Goal: Task Accomplishment & Management: Use online tool/utility

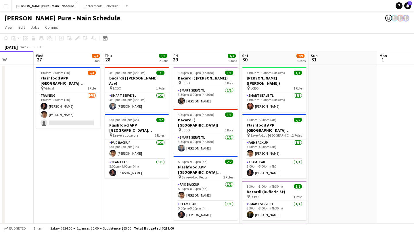
scroll to position [0, 173]
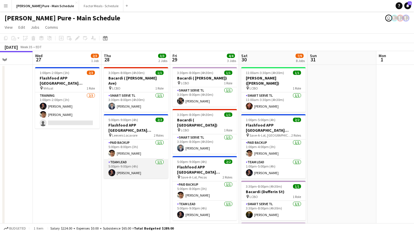
click at [117, 162] on app-card-role "Team Lead 1/1 5:00pm-9:00pm (4h) Bill Goldstein" at bounding box center [136, 169] width 64 height 20
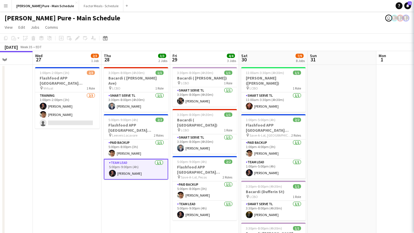
scroll to position [0, 174]
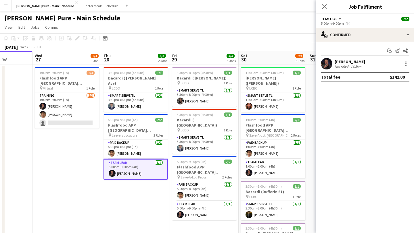
click at [325, 61] on app-user-avatar at bounding box center [326, 63] width 11 height 11
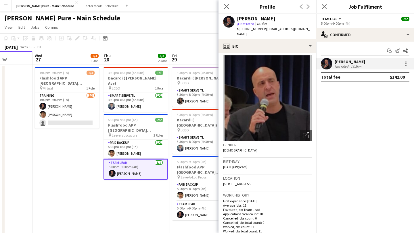
scroll to position [5, 0]
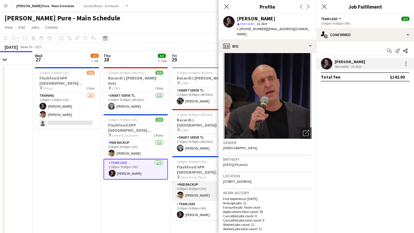
drag, startPoint x: 255, startPoint y: 176, endPoint x: 217, endPoint y: 175, distance: 37.9
click at [251, 180] on span "16997 West 73rd Place, Arvada, 80007" at bounding box center [237, 182] width 28 height 4
drag, startPoint x: 255, startPoint y: 177, endPoint x: 222, endPoint y: 177, distance: 32.7
click at [222, 177] on app-crew-profile-bio "Open photos pop-in Gender Male Birthday 30-08-1985 (39 years) Location 16997 We…" at bounding box center [267, 143] width 98 height 180
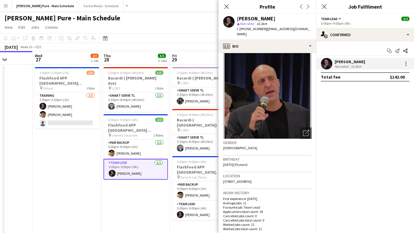
copy span "16997 West 73rd Place"
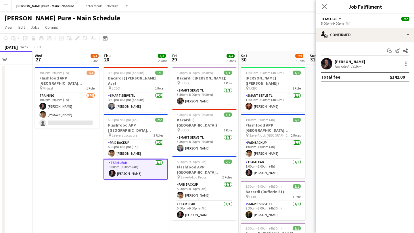
click at [330, 67] on app-user-avatar at bounding box center [326, 63] width 11 height 11
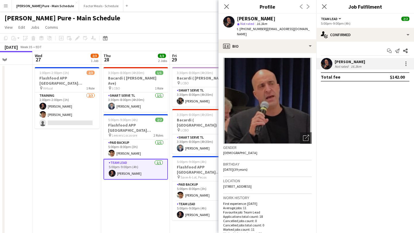
drag, startPoint x: 255, startPoint y: 182, endPoint x: 223, endPoint y: 182, distance: 31.9
click at [223, 184] on span "16997 West 73rd Place, Arvada, 80007" at bounding box center [237, 186] width 28 height 4
copy span "16997 West 73rd Place"
click at [224, 184] on span "16997 West 73rd Place, Arvada, 80007" at bounding box center [237, 186] width 28 height 4
drag, startPoint x: 255, startPoint y: 181, endPoint x: 223, endPoint y: 182, distance: 31.6
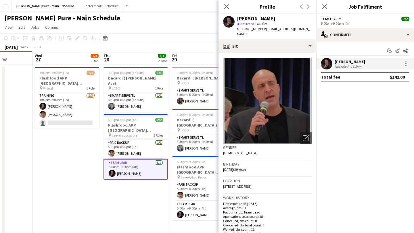
click at [223, 184] on span "16997 West 73rd Place, Arvada, 80007" at bounding box center [237, 186] width 28 height 4
copy span "16997 West 73rd Place"
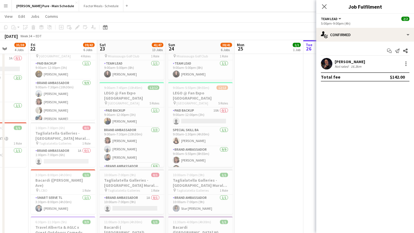
scroll to position [207, 0]
click at [264, 121] on app-date-cell "1:00pm-2:00pm (1h) 1/1 Bacardi Training 1 Role Training 1/1 1:00pm-2:00pm (1h) …" at bounding box center [268, 232] width 69 height 749
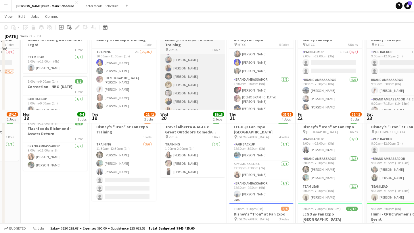
scroll to position [0, 0]
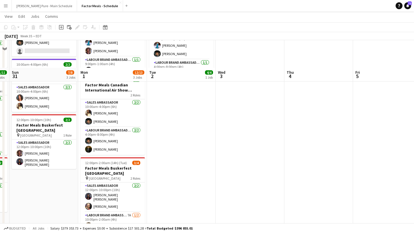
scroll to position [107, 0]
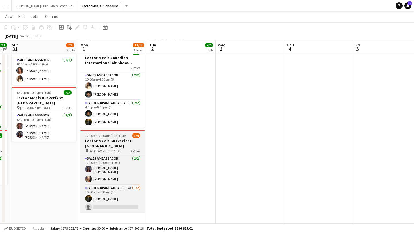
click at [108, 136] on span "12:00pm-2:00am (14h) (Tue)" at bounding box center [106, 136] width 42 height 4
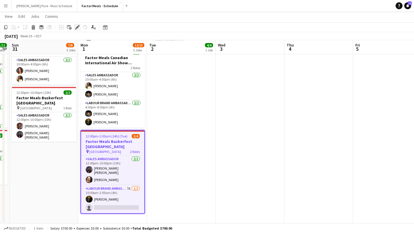
click at [76, 27] on icon "Edit" at bounding box center [77, 27] width 5 height 5
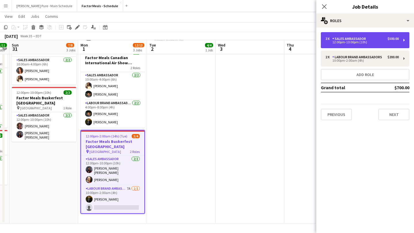
click at [365, 39] on div "Sales Ambassador" at bounding box center [350, 39] width 36 height 4
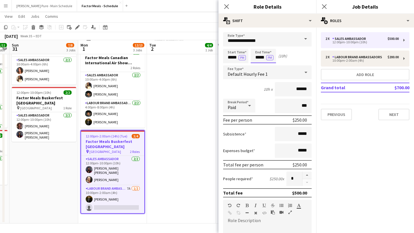
click at [263, 55] on input "*****" at bounding box center [262, 56] width 25 height 14
click at [258, 68] on div at bounding box center [257, 66] width 11 height 6
click at [258, 67] on div at bounding box center [257, 66] width 11 height 6
type input "*****"
click at [258, 68] on div at bounding box center [257, 66] width 11 height 6
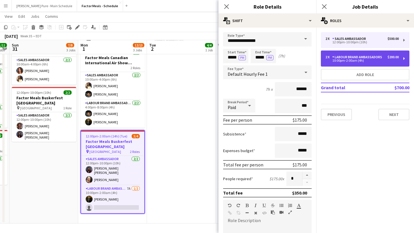
click at [374, 59] on div "Labour Brand Ambassadors" at bounding box center [358, 57] width 52 height 4
type input "**********"
type input "*****"
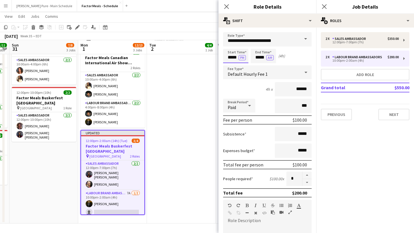
click at [228, 55] on input "*****" at bounding box center [235, 56] width 25 height 14
click at [230, 67] on div at bounding box center [229, 66] width 11 height 6
type input "*****"
click at [230, 67] on div at bounding box center [229, 66] width 11 height 6
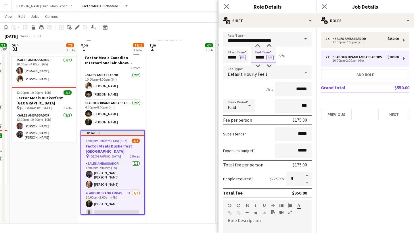
click at [260, 52] on input "*****" at bounding box center [262, 56] width 25 height 14
click at [260, 64] on div at bounding box center [257, 66] width 11 height 6
type input "*****"
click at [260, 64] on div at bounding box center [257, 66] width 11 height 6
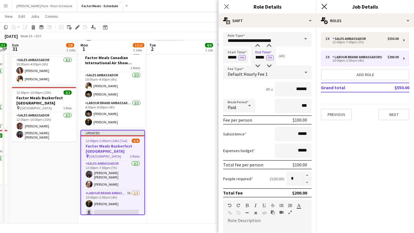
click at [324, 5] on icon "Close pop-in" at bounding box center [323, 6] width 5 height 5
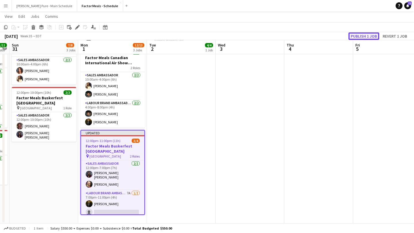
click at [370, 34] on button "Publish 1 job" at bounding box center [363, 35] width 31 height 7
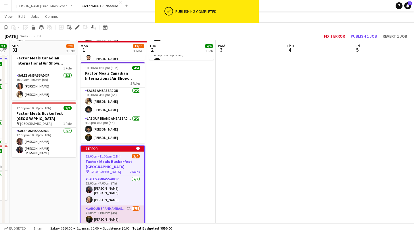
scroll to position [99, 0]
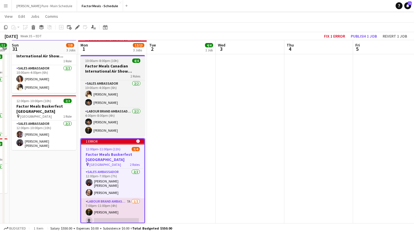
click at [118, 60] on div "10:00am-8:00pm (10h) 4/4" at bounding box center [112, 61] width 64 height 4
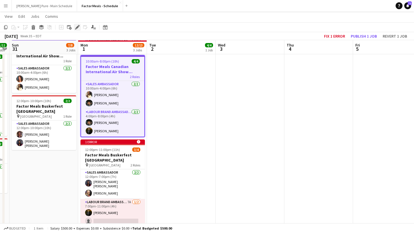
click at [78, 27] on icon at bounding box center [77, 27] width 3 height 3
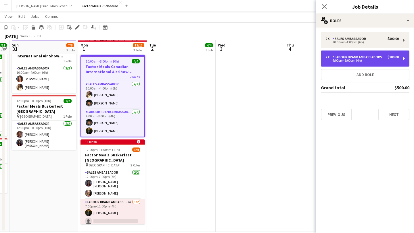
click at [364, 57] on div "Labour Brand Ambassadors" at bounding box center [358, 57] width 52 height 4
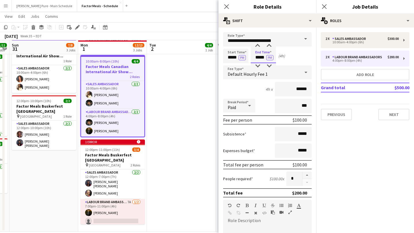
click at [263, 54] on input "*****" at bounding box center [262, 56] width 25 height 14
type input "*****"
click at [260, 66] on div at bounding box center [257, 66] width 11 height 6
click at [326, 7] on icon "Close pop-in" at bounding box center [323, 6] width 5 height 5
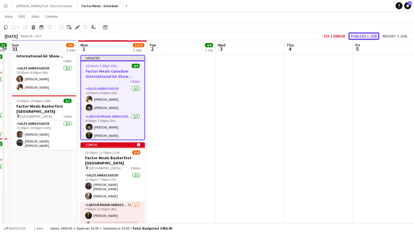
click at [369, 38] on button "Publish 1 job" at bounding box center [363, 35] width 31 height 7
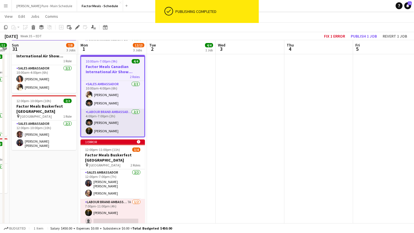
click at [118, 120] on app-card-role "Labour Brand Ambassadors [DATE] 4:00pm-7:00pm (3h) [PERSON_NAME]" at bounding box center [112, 123] width 63 height 28
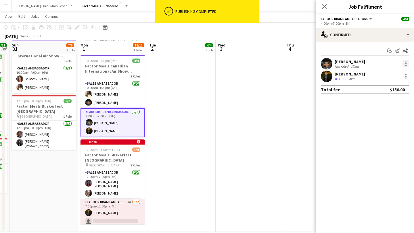
click at [407, 64] on div at bounding box center [405, 63] width 7 height 7
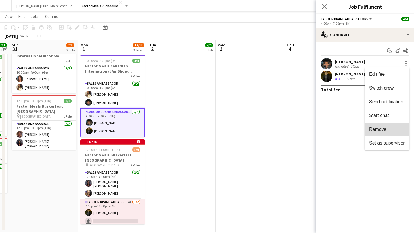
click at [382, 131] on span "Remove" at bounding box center [377, 129] width 17 height 5
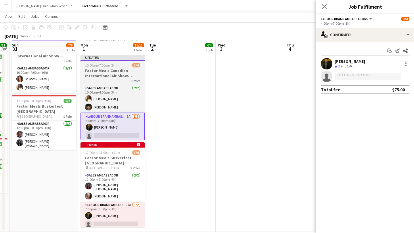
click at [107, 65] on span "10:00am-7:00pm (9h)" at bounding box center [101, 65] width 32 height 4
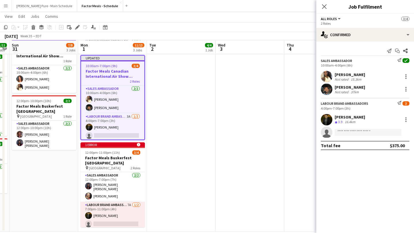
scroll to position [0, 128]
click at [78, 28] on icon "Edit" at bounding box center [77, 27] width 5 height 5
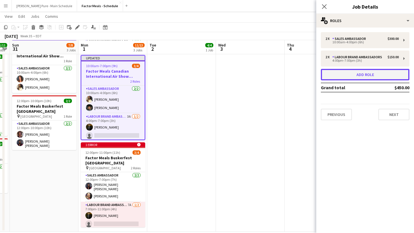
click at [375, 71] on button "Add role" at bounding box center [365, 74] width 88 height 11
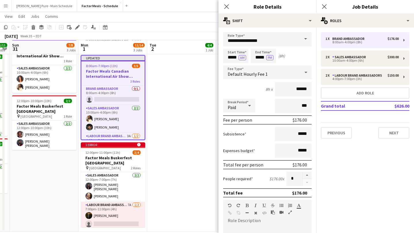
click at [305, 33] on span at bounding box center [305, 39] width 12 height 14
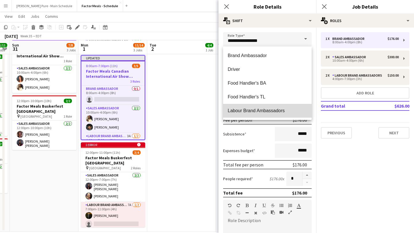
click at [269, 113] on span "Labour Brand Ambassadors" at bounding box center [267, 110] width 79 height 5
type input "**********"
type input "******"
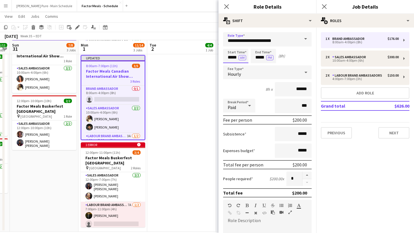
click at [231, 57] on input "*****" at bounding box center [235, 56] width 25 height 14
click at [233, 65] on div at bounding box center [229, 66] width 11 height 6
click at [231, 67] on div at bounding box center [229, 66] width 11 height 6
type input "*****"
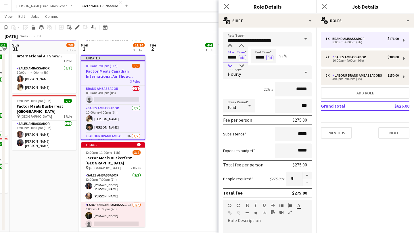
click at [231, 67] on div at bounding box center [229, 66] width 11 height 6
click at [243, 56] on button "AM" at bounding box center [241, 57] width 7 height 5
click at [264, 53] on input "*****" at bounding box center [262, 56] width 25 height 14
click at [259, 49] on input "*****" at bounding box center [262, 56] width 25 height 14
click at [259, 46] on div at bounding box center [257, 46] width 11 height 6
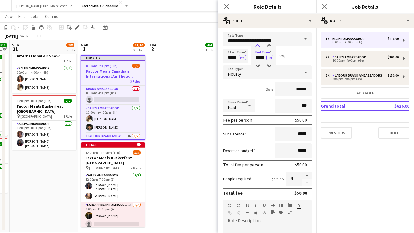
click at [259, 46] on div at bounding box center [257, 46] width 11 height 6
type input "*****"
click at [259, 46] on div at bounding box center [257, 46] width 11 height 6
click at [324, 7] on icon at bounding box center [323, 6] width 5 height 5
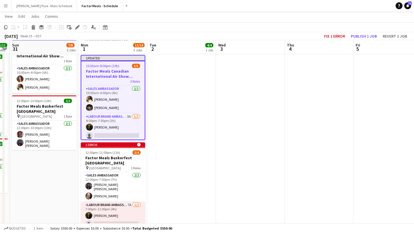
click at [268, 83] on app-date-cell at bounding box center [250, 99] width 69 height 267
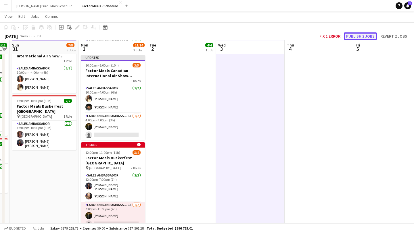
click at [362, 37] on button "Publish 2 jobs" at bounding box center [360, 35] width 33 height 7
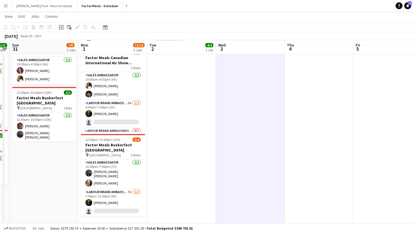
scroll to position [107, 0]
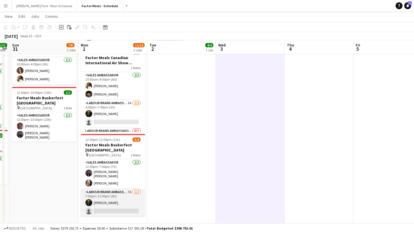
click at [107, 207] on app-card-role "Labour Brand Ambassadors 7A [DATE] 7:00pm-11:00pm (4h) [PERSON_NAME] single-neu…" at bounding box center [113, 203] width 64 height 28
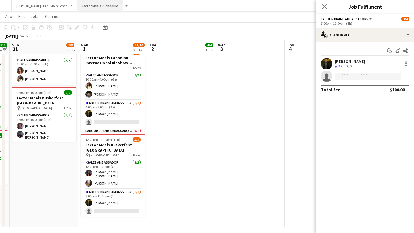
scroll to position [0, 0]
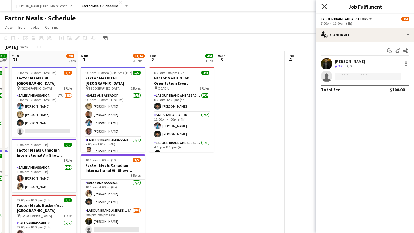
click at [324, 6] on icon "Close pop-in" at bounding box center [323, 6] width 5 height 5
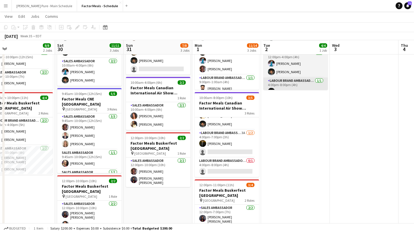
scroll to position [62, 0]
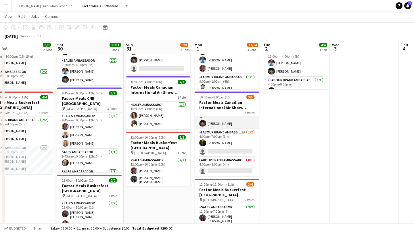
click at [218, 120] on app-card-role "Sales Ambassador [DATE] 10:00am-4:00pm (6h) [PERSON_NAME] [PERSON_NAME]" at bounding box center [226, 115] width 64 height 28
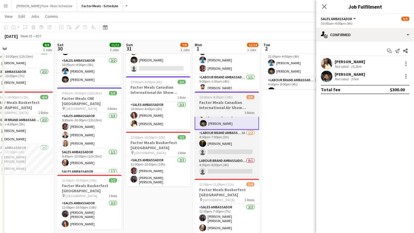
click at [222, 105] on h3 "Factor Meals Canadian International Air Show [GEOGRAPHIC_DATA]" at bounding box center [226, 105] width 64 height 10
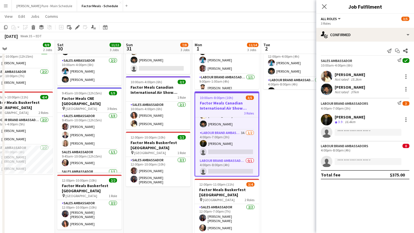
click at [325, 13] on div "Close pop-in Job Fulfilment" at bounding box center [365, 7] width 98 height 14
click at [325, 8] on icon at bounding box center [323, 6] width 5 height 5
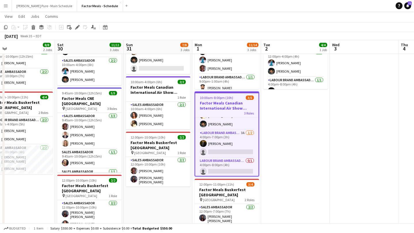
click at [216, 105] on h3 "Factor Meals Canadian International Air Show [GEOGRAPHIC_DATA]" at bounding box center [226, 106] width 63 height 10
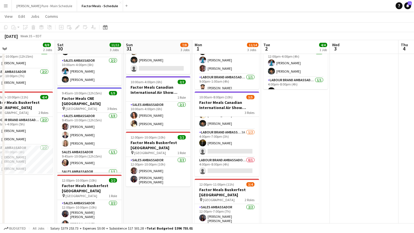
scroll to position [0, 0]
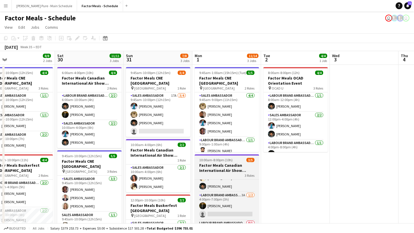
click at [233, 171] on h3 "Factor Meals Canadian International Air Show [GEOGRAPHIC_DATA]" at bounding box center [226, 168] width 64 height 10
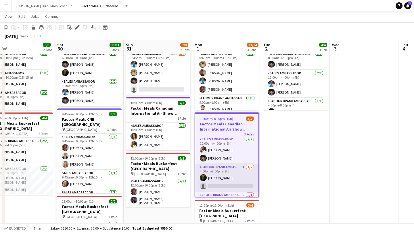
scroll to position [17, 0]
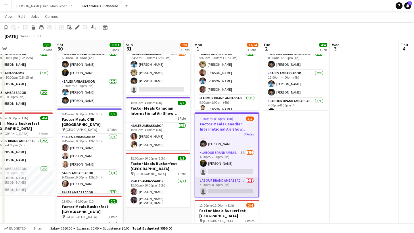
click at [228, 194] on app-card-role "Labour Brand Ambassadors 0/1 4:00pm-8:00pm (4h) single-neutral-actions" at bounding box center [226, 188] width 63 height 20
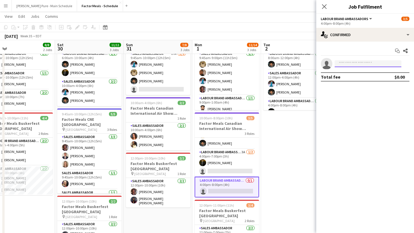
click at [347, 63] on input at bounding box center [367, 63] width 67 height 7
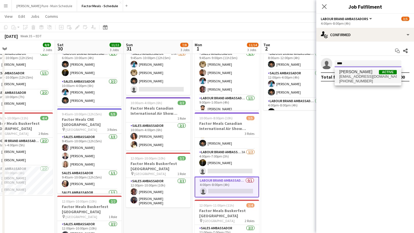
type input "****"
click at [353, 74] on span "[PERSON_NAME]" at bounding box center [355, 72] width 33 height 5
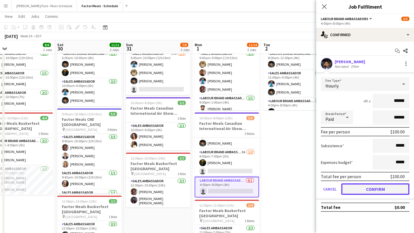
click at [381, 189] on button "Confirm" at bounding box center [375, 189] width 68 height 11
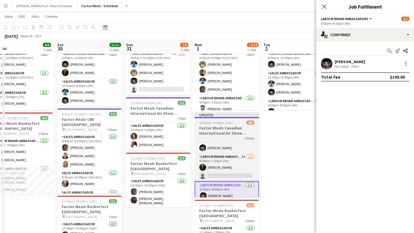
click at [219, 118] on app-job-card "Updated 10:00am-8:00pm (10h) 4/5 Factor Meals Canadian International Air Show T…" at bounding box center [226, 155] width 64 height 85
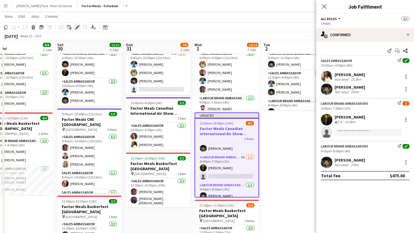
click at [76, 26] on icon "Edit" at bounding box center [77, 27] width 5 height 5
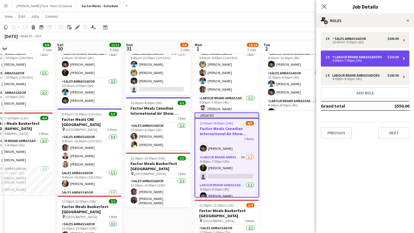
click at [379, 59] on div "Labour Brand Ambassadors" at bounding box center [358, 57] width 52 height 4
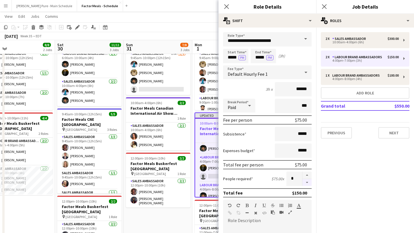
click at [307, 186] on button "button" at bounding box center [306, 182] width 9 height 7
type input "*"
click at [327, 6] on icon "Close pop-in" at bounding box center [323, 6] width 5 height 5
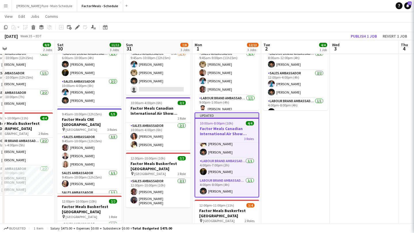
scroll to position [13, 0]
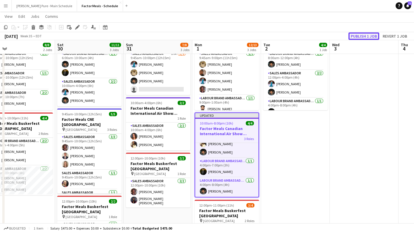
click at [361, 34] on button "Publish 1 job" at bounding box center [363, 35] width 31 height 7
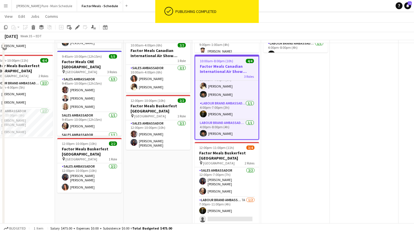
scroll to position [102, 0]
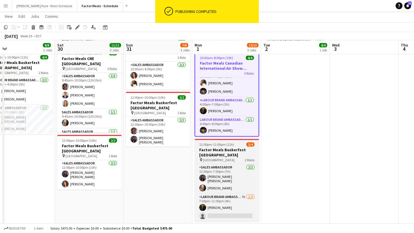
click at [225, 151] on h3 "Factor Meals Buskerfest [GEOGRAPHIC_DATA]" at bounding box center [226, 152] width 64 height 10
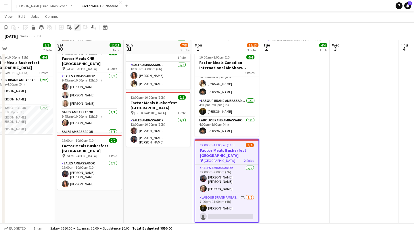
click at [78, 26] on icon at bounding box center [77, 27] width 3 height 3
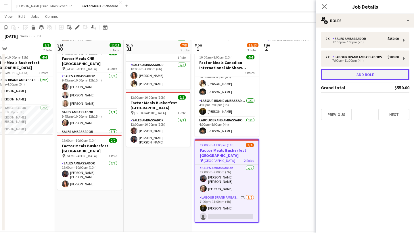
click at [365, 76] on button "Add role" at bounding box center [365, 74] width 88 height 11
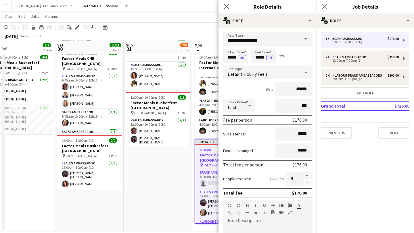
click at [303, 39] on span at bounding box center [305, 39] width 12 height 14
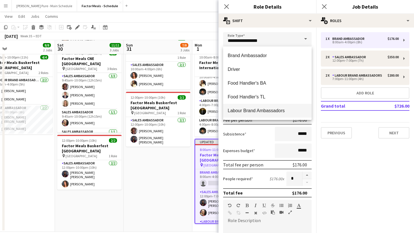
click at [258, 109] on span "Labour Brand Ambassadors" at bounding box center [267, 110] width 79 height 5
type input "**********"
type input "******"
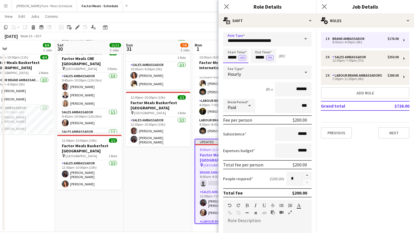
click at [229, 53] on input "*****" at bounding box center [235, 56] width 25 height 14
type input "*****"
click at [233, 67] on div at bounding box center [229, 66] width 11 height 6
click at [242, 59] on button "AM" at bounding box center [241, 57] width 7 height 5
click at [262, 50] on input "*****" at bounding box center [262, 56] width 25 height 14
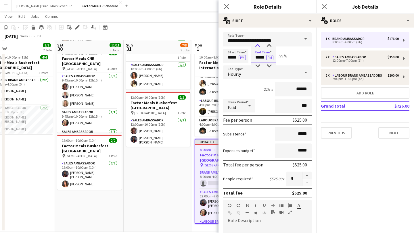
click at [258, 47] on div at bounding box center [257, 46] width 11 height 6
type input "*****"
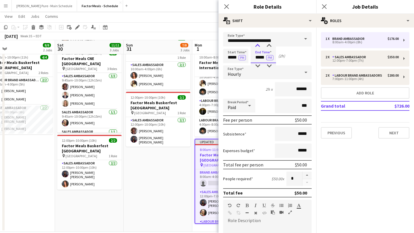
click at [258, 47] on div at bounding box center [257, 46] width 11 height 6
click at [323, 6] on icon at bounding box center [323, 6] width 5 height 5
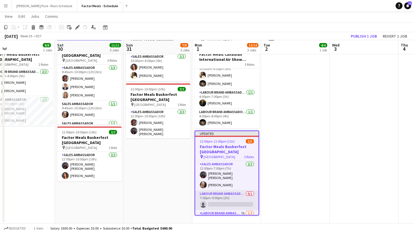
scroll to position [21, 0]
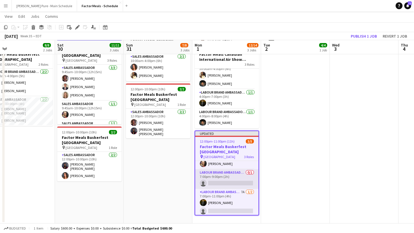
click at [228, 173] on app-card-role "Labour Brand Ambassadors 0/1 7:00pm-9:00pm (2h) single-neutral-actions" at bounding box center [226, 179] width 63 height 20
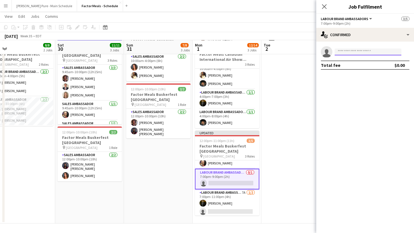
click at [366, 51] on input at bounding box center [367, 52] width 67 height 7
type input "*****"
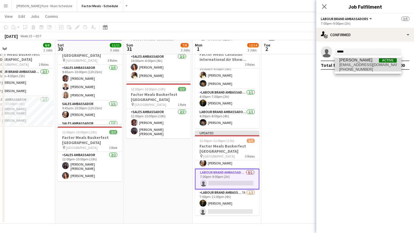
click at [361, 64] on span "[EMAIL_ADDRESS][DOMAIN_NAME]" at bounding box center [367, 65] width 57 height 5
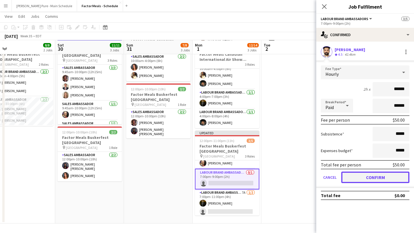
click at [375, 174] on button "Confirm" at bounding box center [375, 177] width 68 height 11
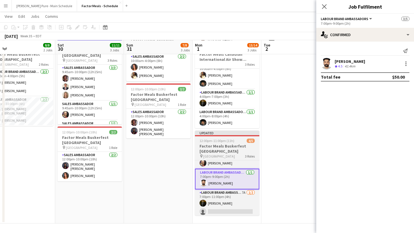
click at [223, 140] on span "12:00pm-11:00pm (11h)" at bounding box center [216, 141] width 35 height 4
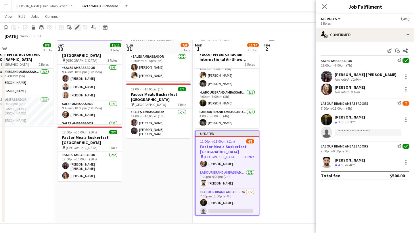
click at [79, 29] on icon "Edit" at bounding box center [77, 27] width 5 height 5
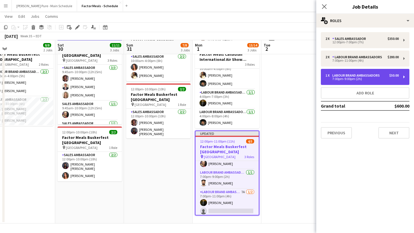
click at [372, 82] on div "1 x Labour Brand Ambassadors $50.00 7:00pm-9:00pm (2h)" at bounding box center [365, 77] width 88 height 16
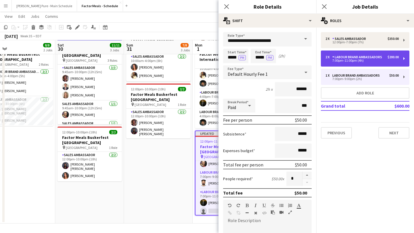
click at [375, 56] on div "Labour Brand Ambassadors" at bounding box center [358, 57] width 52 height 4
type input "*****"
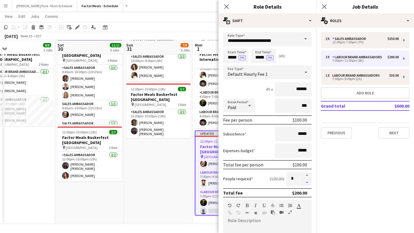
click at [308, 183] on button "button" at bounding box center [306, 182] width 9 height 7
type input "*"
click at [323, 8] on icon "Close pop-in" at bounding box center [323, 6] width 5 height 5
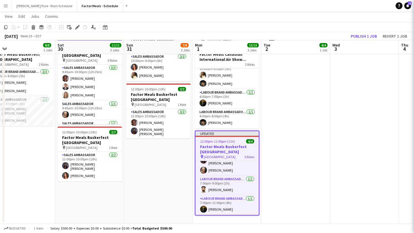
scroll to position [13, 0]
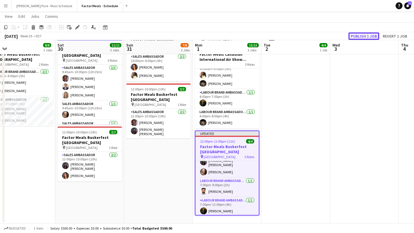
click at [361, 36] on button "Publish 1 job" at bounding box center [363, 35] width 31 height 7
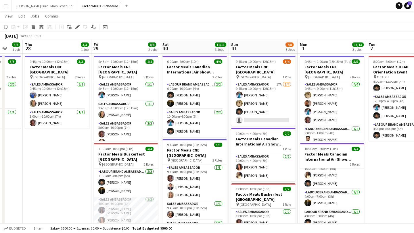
scroll to position [0, 0]
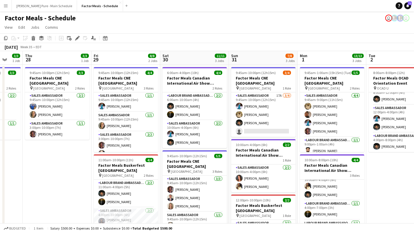
click at [8, 6] on app-icon "Menu" at bounding box center [5, 5] width 5 height 5
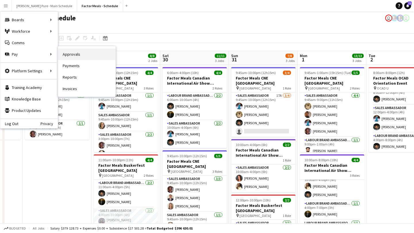
click at [93, 58] on link "Approvals" at bounding box center [86, 54] width 57 height 11
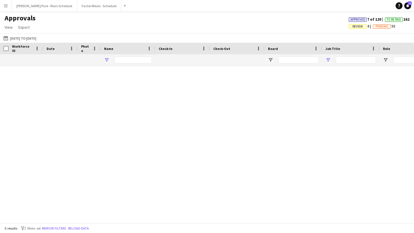
type input "****"
type input "******"
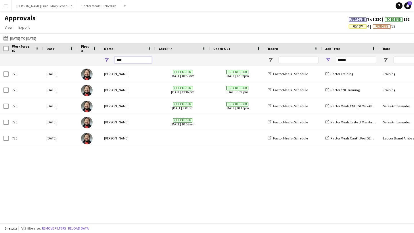
drag, startPoint x: 127, startPoint y: 59, endPoint x: 99, endPoint y: 57, distance: 28.0
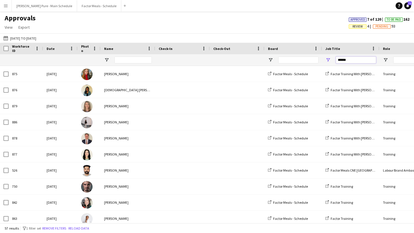
drag, startPoint x: 351, startPoint y: 59, endPoint x: 314, endPoint y: 58, distance: 37.1
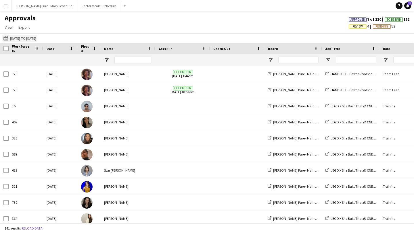
click at [29, 35] on button "[DATE] to [DATE] [DATE] to [DATE]" at bounding box center [19, 38] width 35 height 7
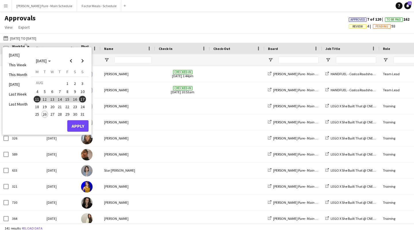
click at [20, 74] on li "This Month" at bounding box center [18, 75] width 26 height 10
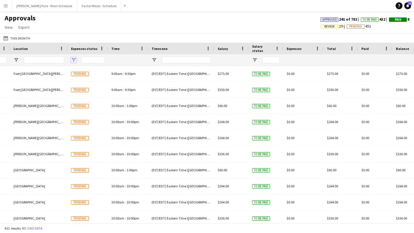
click at [74, 60] on span "Open Filter Menu" at bounding box center [73, 59] width 5 height 5
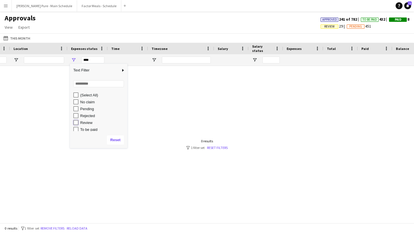
type input "**********"
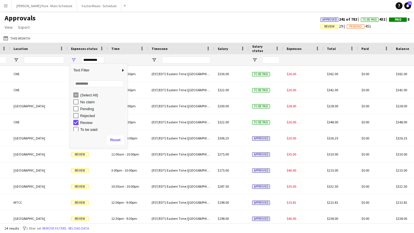
click at [138, 23] on div "Approvals View Customise view Customise filters Reset Filters Reset View Reset …" at bounding box center [207, 24] width 414 height 20
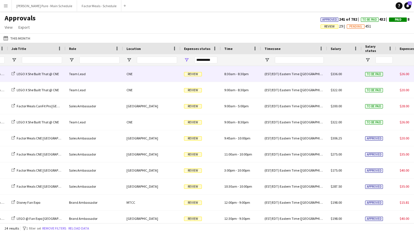
click at [194, 73] on span "Review" at bounding box center [193, 74] width 18 height 4
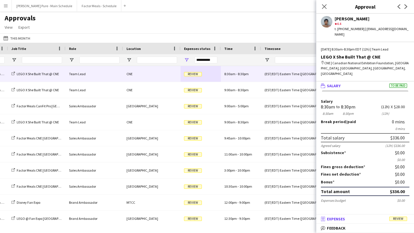
click at [347, 221] on mat-panel-title "receipt Expenses Review" at bounding box center [363, 219] width 95 height 5
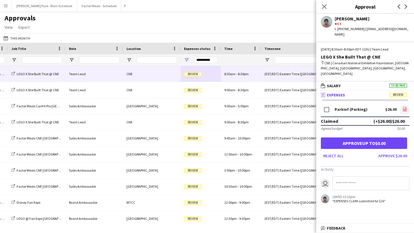
click at [406, 107] on icon "file-image" at bounding box center [404, 109] width 5 height 5
click at [407, 151] on button "Approve $26.00" at bounding box center [392, 155] width 33 height 9
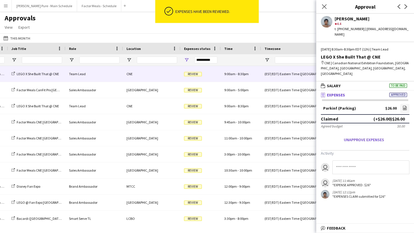
click at [194, 77] on div "Review" at bounding box center [200, 74] width 40 height 16
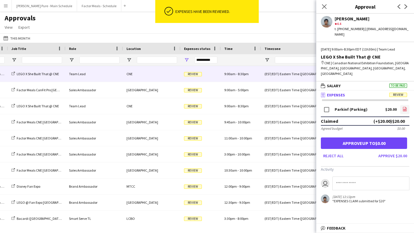
click at [406, 107] on icon "file-image" at bounding box center [404, 109] width 5 height 5
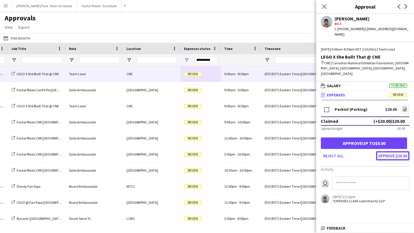
click at [400, 151] on button "Approve $20.00" at bounding box center [392, 155] width 33 height 9
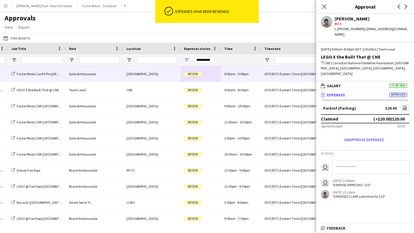
click at [195, 79] on div "Review" at bounding box center [200, 74] width 40 height 16
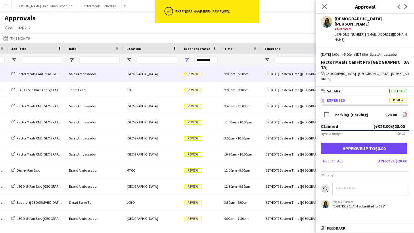
click at [406, 112] on icon at bounding box center [405, 114] width 4 height 4
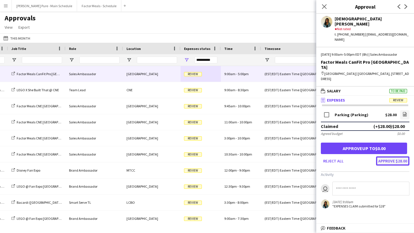
click at [394, 157] on button "Approve $28.00" at bounding box center [392, 161] width 33 height 9
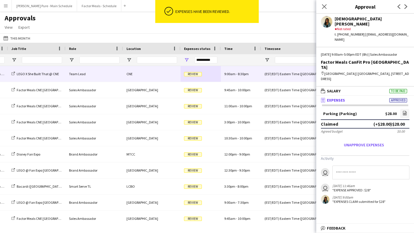
click at [195, 75] on span "Review" at bounding box center [193, 74] width 18 height 4
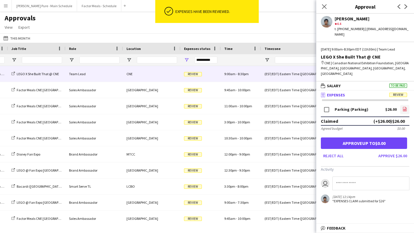
click at [404, 107] on icon "file-image" at bounding box center [404, 109] width 5 height 5
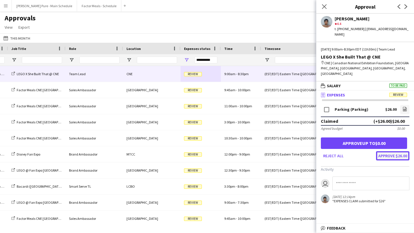
click at [400, 151] on button "Approve $26.00" at bounding box center [392, 155] width 33 height 9
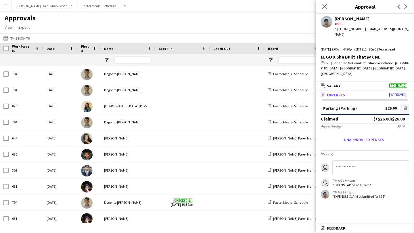
click at [8, 7] on app-icon "Menu" at bounding box center [5, 5] width 5 height 5
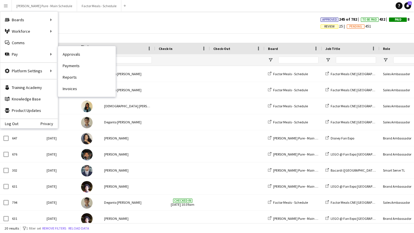
click at [81, 66] on link "Payments" at bounding box center [86, 65] width 57 height 11
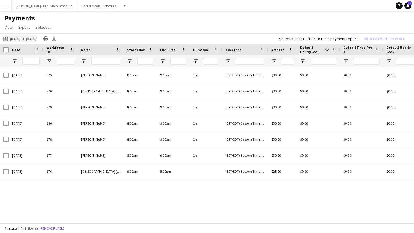
click at [29, 40] on button "[DATE] to [DATE] [DATE] to [DATE]" at bounding box center [19, 38] width 35 height 7
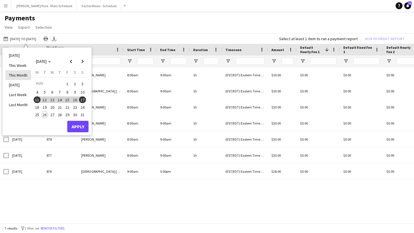
click at [22, 78] on li "This Month" at bounding box center [18, 75] width 26 height 10
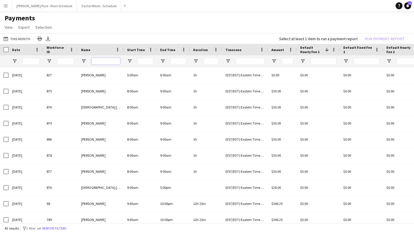
click at [100, 63] on input "Name Filter Input" at bounding box center [105, 61] width 29 height 7
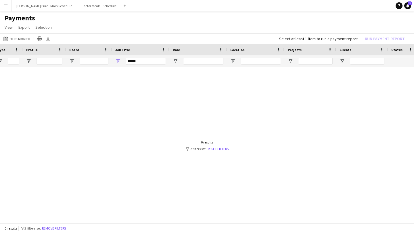
type input "****"
drag, startPoint x: 152, startPoint y: 61, endPoint x: 95, endPoint y: 59, distance: 57.2
click at [95, 59] on div "****" at bounding box center [5, 60] width 960 height 11
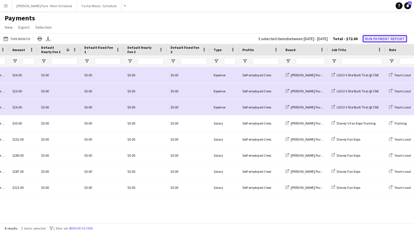
click at [387, 40] on button "Run Payment Report" at bounding box center [384, 38] width 45 height 7
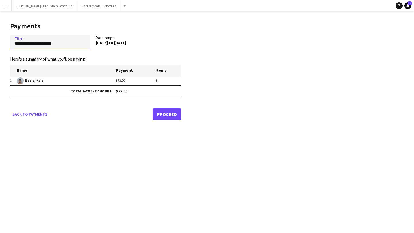
drag, startPoint x: 74, startPoint y: 47, endPoint x: 0, endPoint y: 36, distance: 74.3
click at [0, 36] on main "**********" at bounding box center [93, 69] width 187 height 117
type input "**********"
click at [167, 116] on link "Proceed" at bounding box center [167, 114] width 28 height 11
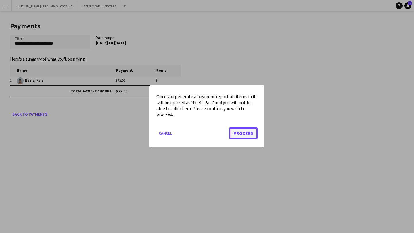
click at [247, 137] on button "Proceed" at bounding box center [243, 133] width 28 height 11
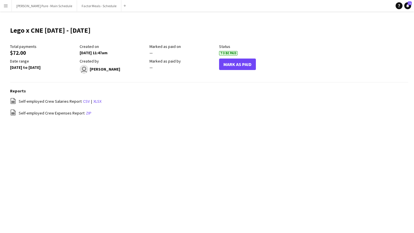
click at [10, 6] on button "Menu" at bounding box center [5, 5] width 11 height 11
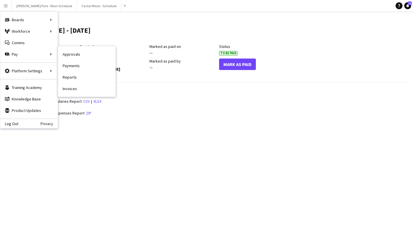
click at [67, 57] on link "Approvals" at bounding box center [86, 54] width 57 height 11
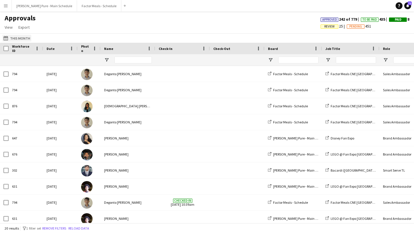
click at [14, 38] on button "This Month This Month" at bounding box center [16, 38] width 29 height 7
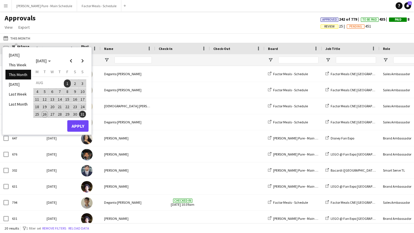
click at [36, 108] on span "18" at bounding box center [37, 106] width 7 height 7
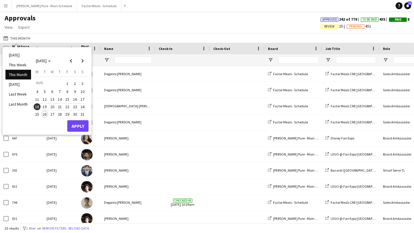
click at [82, 108] on span "24" at bounding box center [82, 106] width 7 height 7
click at [81, 128] on button "Apply" at bounding box center [77, 125] width 21 height 11
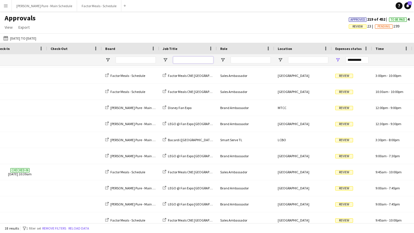
drag, startPoint x: 192, startPoint y: 58, endPoint x: 192, endPoint y: 53, distance: 4.6
click at [192, 58] on input "Job Title Filter Input" at bounding box center [193, 60] width 40 height 7
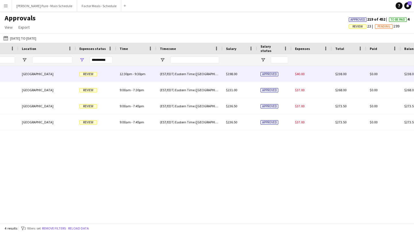
type input "****"
click at [88, 75] on span "Review" at bounding box center [88, 74] width 18 height 4
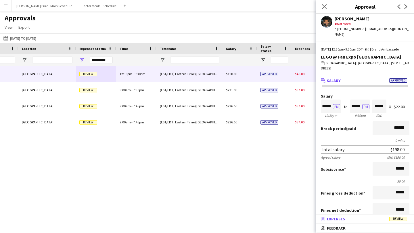
click at [354, 218] on mat-panel-title "receipt Expenses Review" at bounding box center [363, 219] width 95 height 5
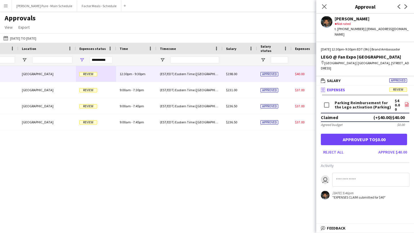
click at [408, 107] on icon "file-image" at bounding box center [406, 104] width 5 height 5
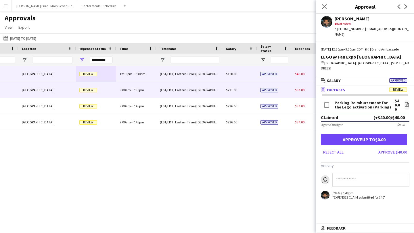
click at [86, 89] on span "Review" at bounding box center [88, 90] width 18 height 4
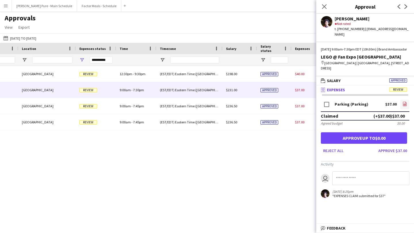
click at [405, 105] on icon "file-image" at bounding box center [404, 104] width 5 height 5
click at [396, 151] on button "Approve $37.00" at bounding box center [392, 150] width 33 height 9
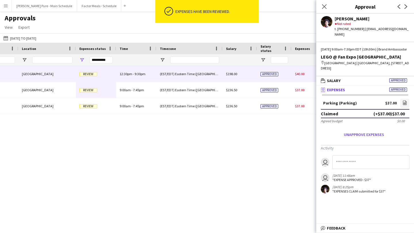
click at [91, 73] on span "Review" at bounding box center [88, 74] width 18 height 4
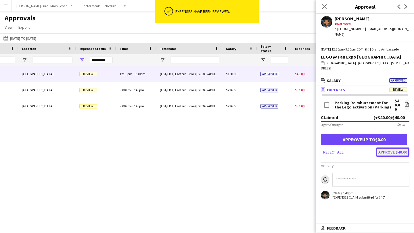
click at [401, 157] on button "Approve $40.00" at bounding box center [392, 152] width 33 height 9
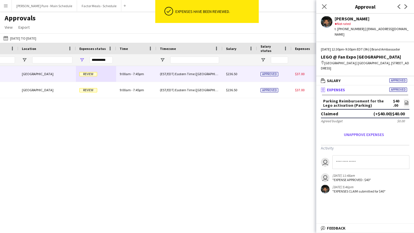
click at [92, 78] on div "Review" at bounding box center [96, 74] width 40 height 16
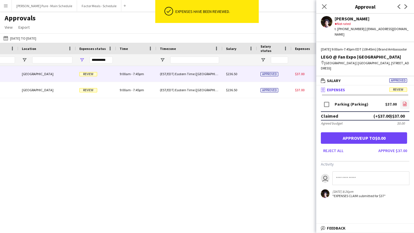
click at [407, 104] on link "file-image" at bounding box center [404, 104] width 9 height 9
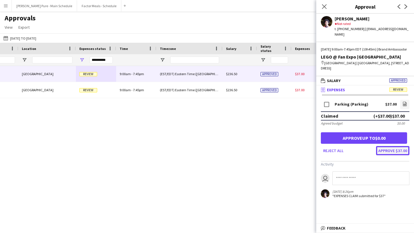
click at [401, 150] on button "Approve $37.00" at bounding box center [392, 150] width 33 height 9
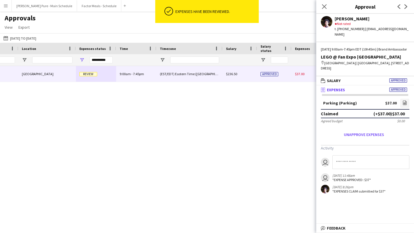
click at [91, 76] on span "Review" at bounding box center [88, 74] width 18 height 4
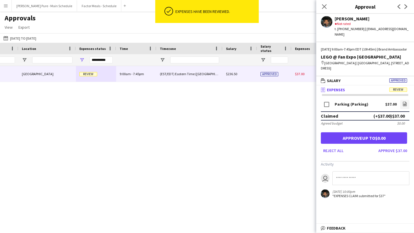
click at [407, 105] on div "Parking (Parking) $37.00 file-image" at bounding box center [365, 105] width 88 height 13
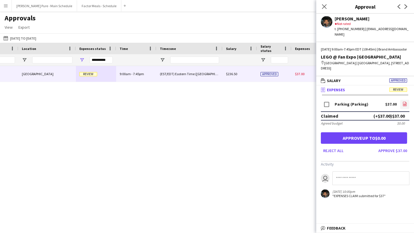
click at [406, 106] on icon "file-image" at bounding box center [404, 104] width 5 height 5
click at [401, 155] on button "Approve $37.00" at bounding box center [392, 150] width 33 height 9
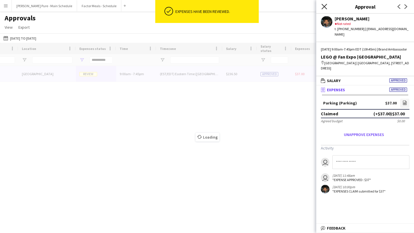
type input "***"
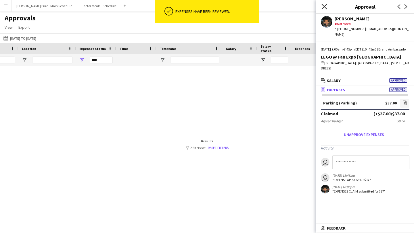
click at [322, 7] on icon "Close pop-in" at bounding box center [323, 6] width 5 height 5
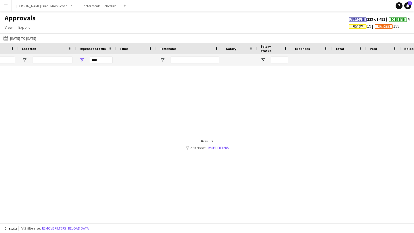
click at [7, 5] on app-icon "Menu" at bounding box center [5, 5] width 5 height 5
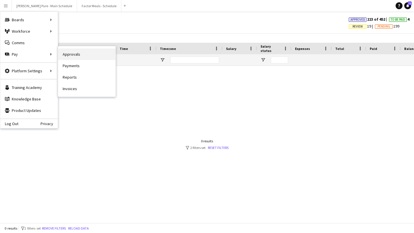
click at [79, 57] on link "Approvals" at bounding box center [86, 54] width 57 height 11
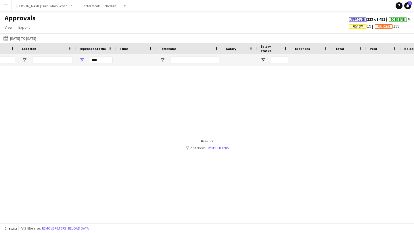
click at [7, 9] on button "Menu" at bounding box center [5, 5] width 11 height 11
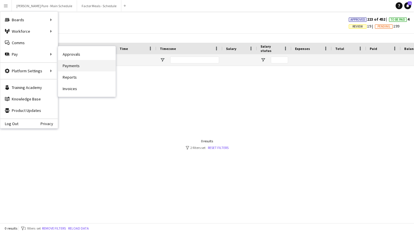
click at [80, 65] on link "Payments" at bounding box center [86, 65] width 57 height 11
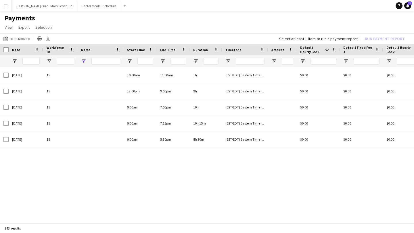
type input "****"
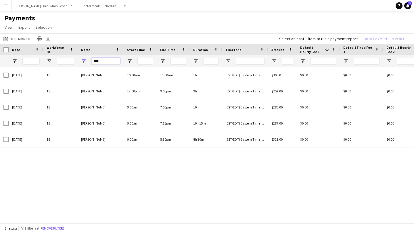
drag, startPoint x: 110, startPoint y: 63, endPoint x: 68, endPoint y: 55, distance: 42.8
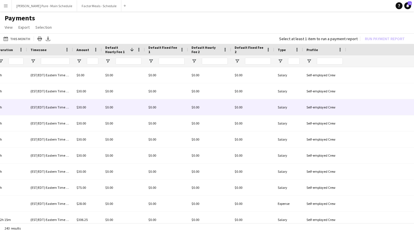
scroll to position [0, 276]
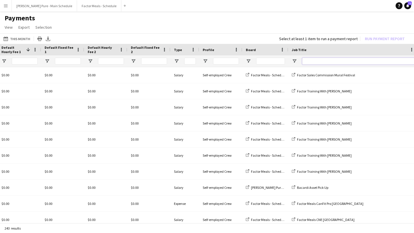
click at [328, 61] on input "Job Title Filter Input" at bounding box center [358, 61] width 112 height 7
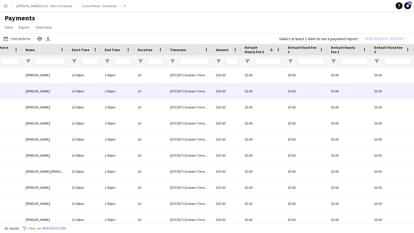
scroll to position [0, 0]
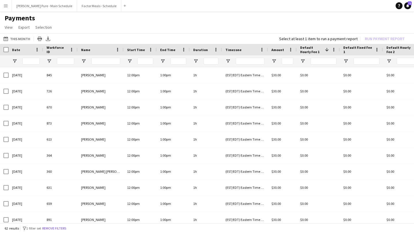
type input "****"
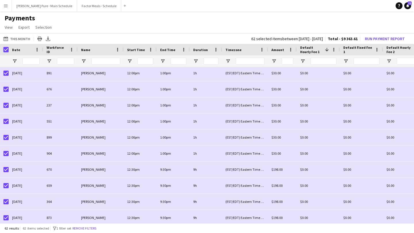
scroll to position [188, 0]
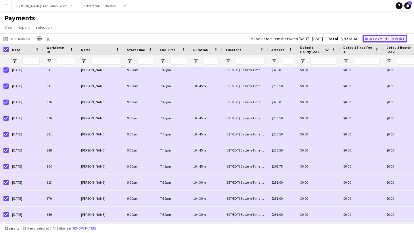
click at [388, 39] on button "Run Payment Report" at bounding box center [384, 38] width 45 height 7
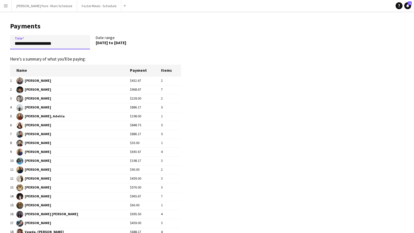
drag, startPoint x: 67, startPoint y: 45, endPoint x: 10, endPoint y: 37, distance: 57.4
click at [10, 37] on input "**********" at bounding box center [50, 42] width 80 height 14
type input "**********"
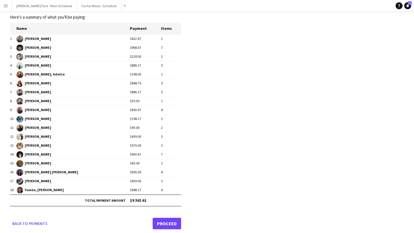
scroll to position [47, 0]
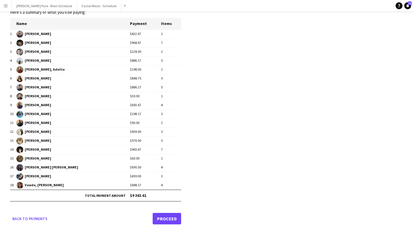
click at [168, 223] on link "Proceed" at bounding box center [167, 218] width 28 height 11
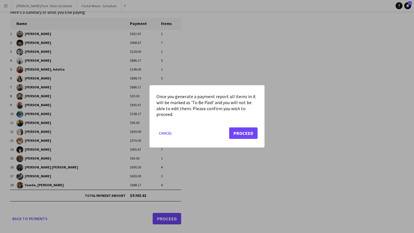
scroll to position [0, 0]
click at [249, 135] on button "Proceed" at bounding box center [243, 133] width 28 height 11
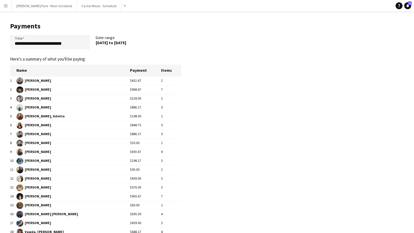
scroll to position [47, 0]
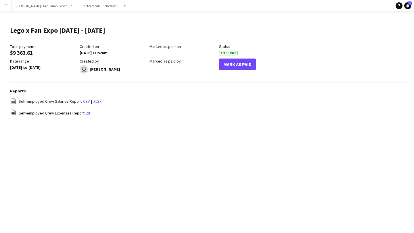
click at [7, 7] on app-icon "Menu" at bounding box center [5, 5] width 5 height 5
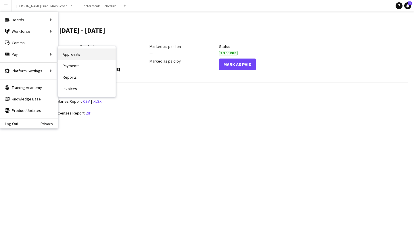
click at [78, 53] on link "Approvals" at bounding box center [86, 54] width 57 height 11
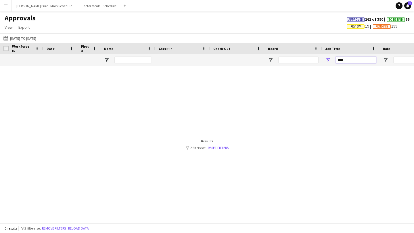
drag, startPoint x: 347, startPoint y: 62, endPoint x: 333, endPoint y: 60, distance: 14.1
click at [333, 60] on div "****" at bounding box center [350, 59] width 57 height 11
type input "*"
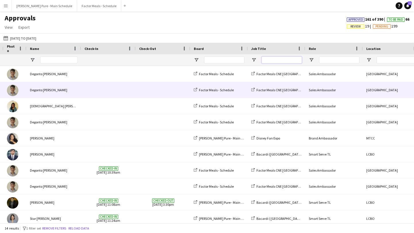
scroll to position [0, 100]
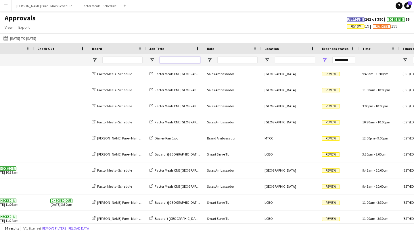
click at [178, 61] on input "Job Title Filter Input" at bounding box center [180, 60] width 40 height 7
type input "***"
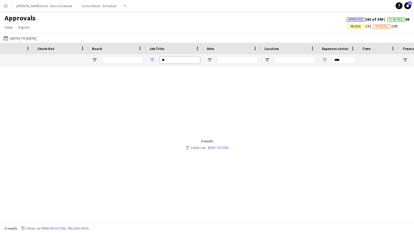
type input "*"
type input "**********"
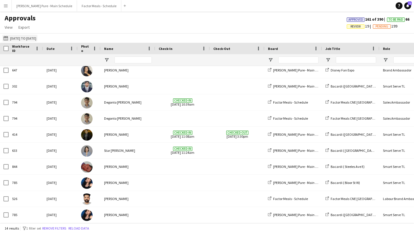
click at [21, 35] on button "[DATE] to [DATE] [DATE] to [DATE]" at bounding box center [19, 38] width 35 height 7
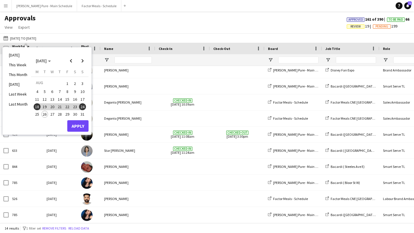
click at [159, 14] on div "Approvals View Customise view Customise filters Reset Filters Reset View Reset …" at bounding box center [207, 24] width 414 height 20
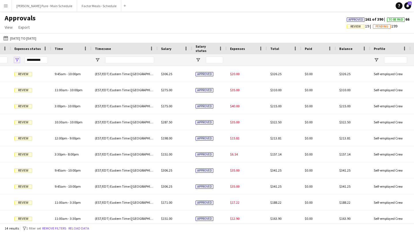
click at [19, 62] on span "Open Filter Menu" at bounding box center [16, 59] width 5 height 5
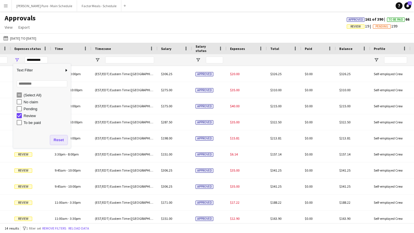
click at [62, 141] on button "Reset" at bounding box center [58, 140] width 17 height 9
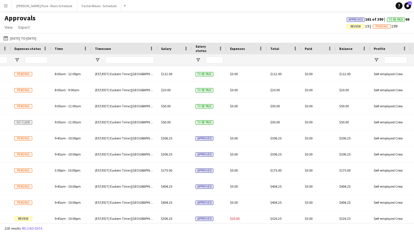
click at [144, 13] on main "Approvals View Customise view Customise filters Reset Filters Reset View Reset …" at bounding box center [207, 118] width 414 height 214
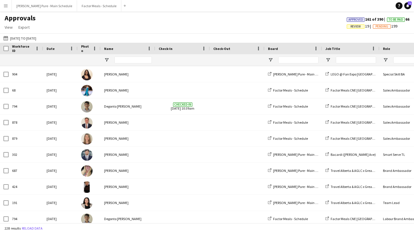
click at [8, 3] on button "Menu" at bounding box center [5, 5] width 11 height 11
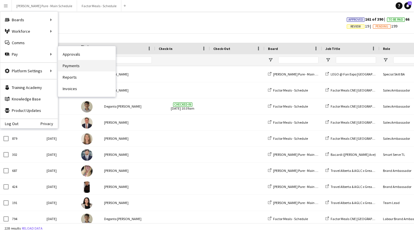
click at [68, 67] on link "Payments" at bounding box center [86, 65] width 57 height 11
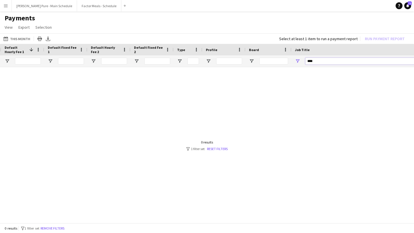
drag, startPoint x: 312, startPoint y: 63, endPoint x: 272, endPoint y: 63, distance: 39.9
click at [272, 63] on div at bounding box center [221, 60] width 1032 height 11
type input "*****"
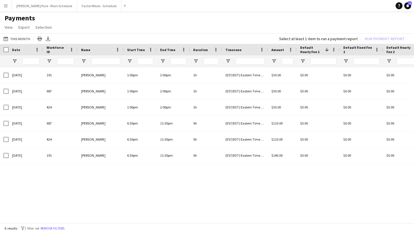
type input "******"
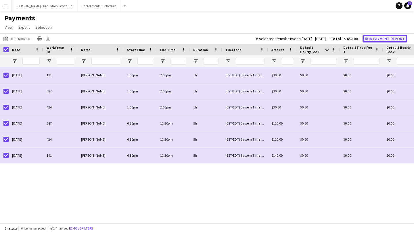
click at [397, 37] on button "Run Payment Report" at bounding box center [384, 38] width 45 height 7
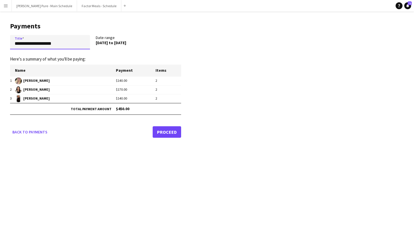
drag, startPoint x: 68, startPoint y: 46, endPoint x: 0, endPoint y: 40, distance: 68.1
click at [0, 40] on main "**********" at bounding box center [93, 78] width 187 height 135
type input "*"
click at [32, 43] on input "**********" at bounding box center [50, 42] width 80 height 14
click at [63, 45] on input "**********" at bounding box center [50, 42] width 80 height 14
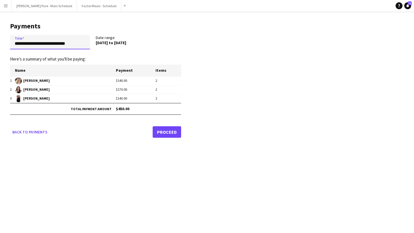
type input "**********"
click at [165, 135] on link "Proceed" at bounding box center [167, 131] width 28 height 11
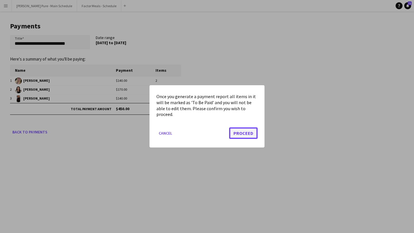
click at [251, 134] on button "Proceed" at bounding box center [243, 133] width 28 height 11
